Goal: Navigation & Orientation: Go to known website

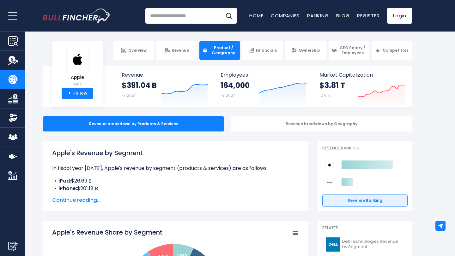
click at [254, 15] on link "Home" at bounding box center [256, 15] width 14 height 7
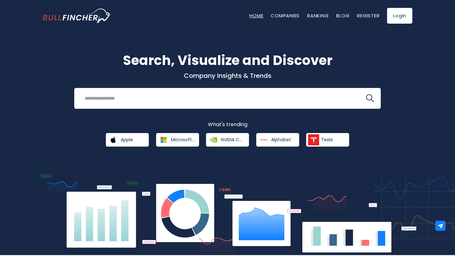
click at [259, 15] on link "Home" at bounding box center [256, 15] width 14 height 7
